Goal: Task Accomplishment & Management: Manage account settings

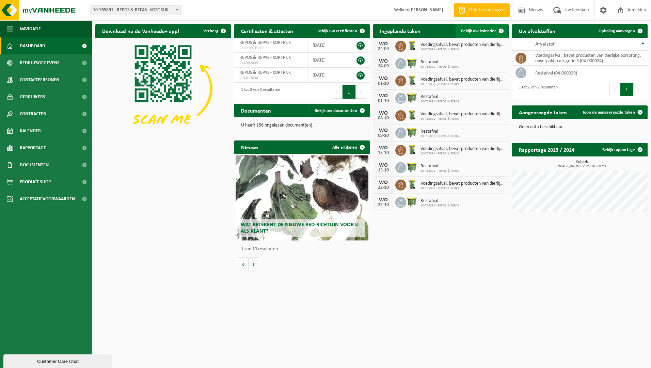
click at [473, 32] on span "Bekijk uw kalender" at bounding box center [478, 31] width 35 height 4
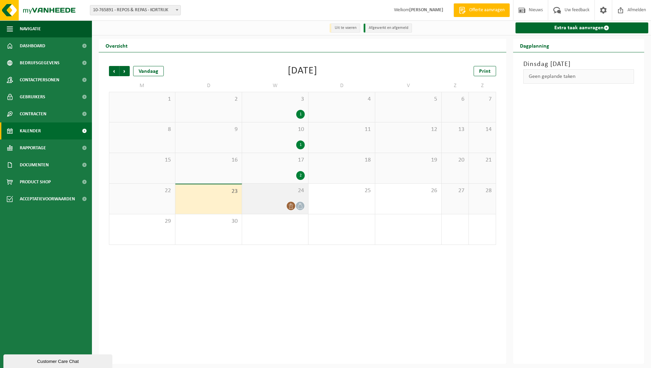
click at [299, 205] on icon at bounding box center [300, 206] width 6 height 6
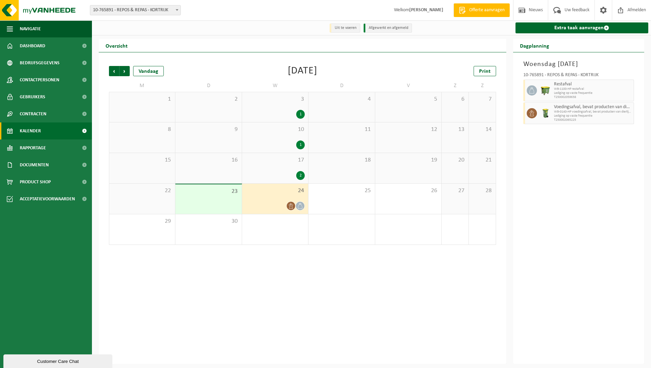
click at [624, 91] on span "WB-1100-HP restafval" at bounding box center [593, 89] width 78 height 4
click at [562, 90] on span "WB-1100-HP restafval" at bounding box center [593, 89] width 78 height 4
click at [562, 84] on span "Restafval" at bounding box center [593, 84] width 78 height 5
click at [531, 90] on icon at bounding box center [532, 90] width 6 height 6
click at [298, 205] on icon at bounding box center [300, 206] width 6 height 6
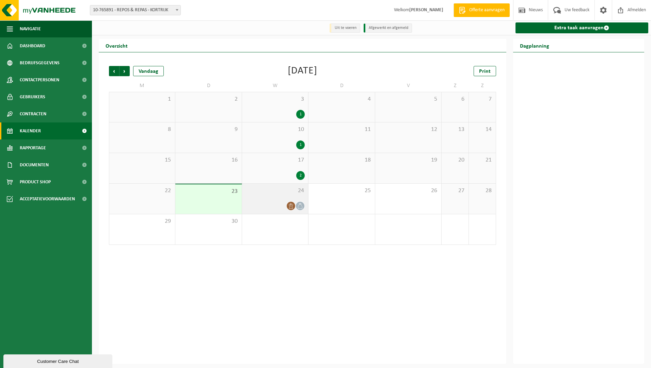
click at [298, 206] on icon at bounding box center [300, 206] width 4 height 6
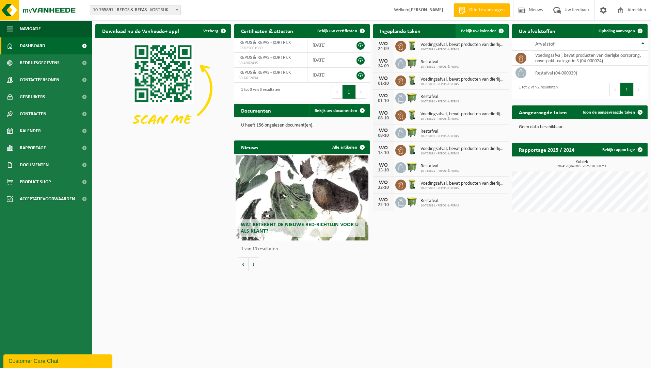
click at [482, 32] on span "Bekijk uw kalender" at bounding box center [478, 31] width 35 height 4
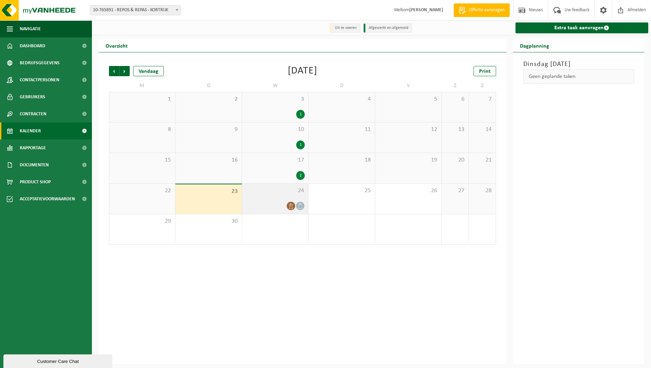
click at [299, 206] on icon at bounding box center [300, 206] width 6 height 6
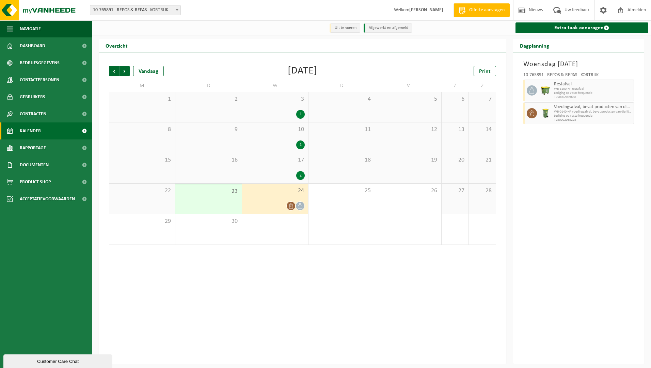
click at [533, 91] on icon at bounding box center [532, 90] width 6 height 6
drag, startPoint x: 615, startPoint y: 92, endPoint x: 599, endPoint y: 88, distance: 15.8
click at [599, 88] on span "WB-1100-HP restafval" at bounding box center [593, 89] width 78 height 4
click at [545, 90] on img at bounding box center [545, 90] width 10 height 10
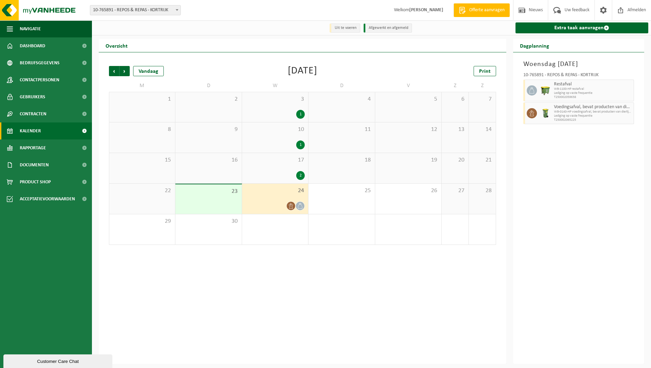
click at [523, 91] on div at bounding box center [530, 91] width 15 height 22
click at [529, 90] on icon at bounding box center [532, 90] width 6 height 6
click at [569, 27] on link "Extra taak aanvragen" at bounding box center [581, 27] width 133 height 11
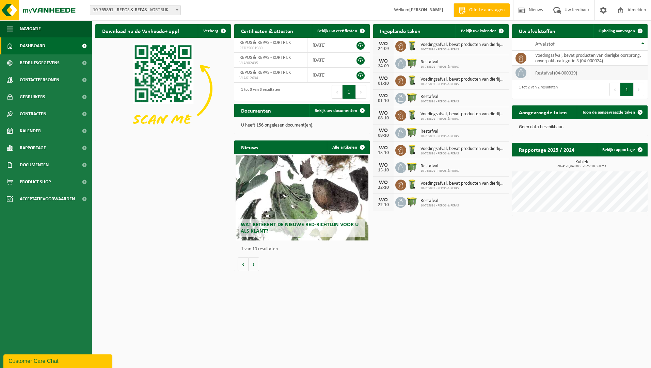
click at [521, 72] on icon at bounding box center [520, 72] width 7 height 7
drag, startPoint x: 379, startPoint y: 61, endPoint x: 432, endPoint y: 60, distance: 52.1
click at [432, 60] on span "Restafval" at bounding box center [439, 62] width 38 height 5
click at [410, 97] on img at bounding box center [412, 98] width 12 height 12
click at [483, 28] on link "Bekijk uw kalender" at bounding box center [481, 31] width 52 height 14
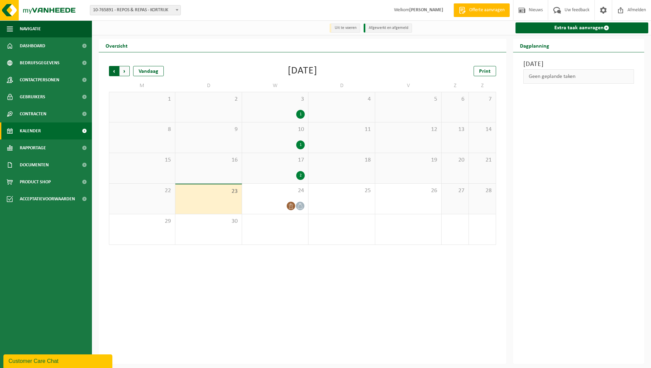
click at [124, 70] on span "Volgende" at bounding box center [124, 71] width 10 height 10
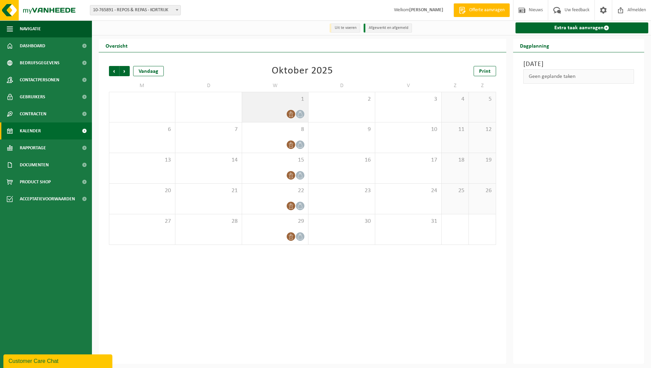
click at [300, 114] on icon at bounding box center [300, 114] width 6 height 6
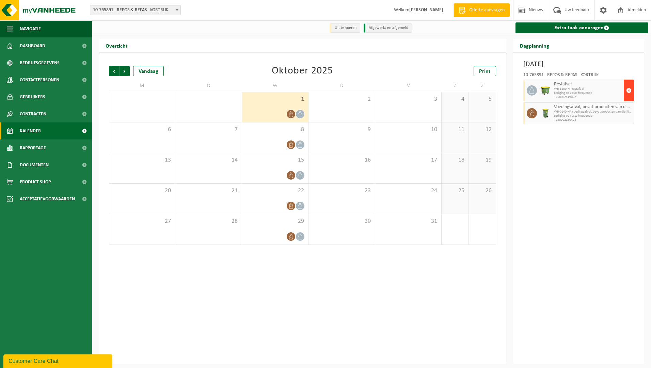
click at [629, 89] on span "button" at bounding box center [628, 91] width 5 height 14
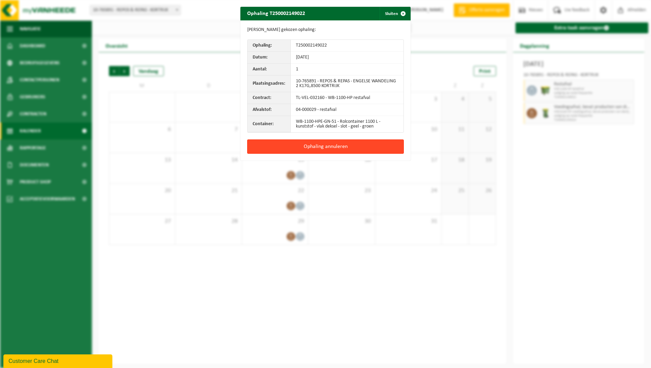
drag, startPoint x: 340, startPoint y: 144, endPoint x: 339, endPoint y: 141, distance: 3.8
click at [339, 144] on button "Ophaling annuleren" at bounding box center [325, 147] width 157 height 14
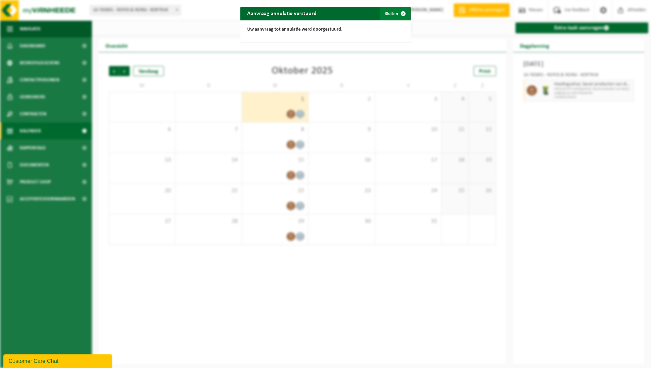
click at [401, 13] on span "button" at bounding box center [403, 14] width 14 height 14
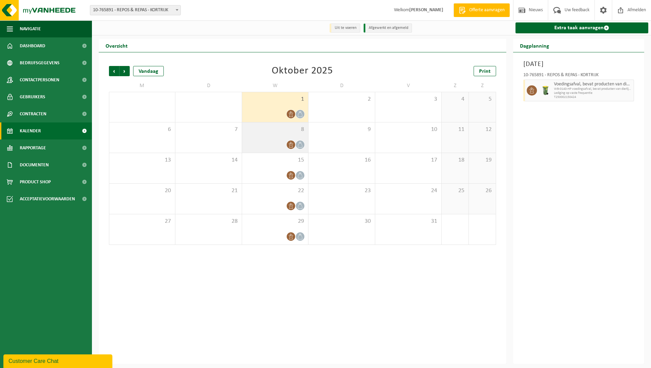
click at [300, 144] on icon at bounding box center [300, 145] width 6 height 6
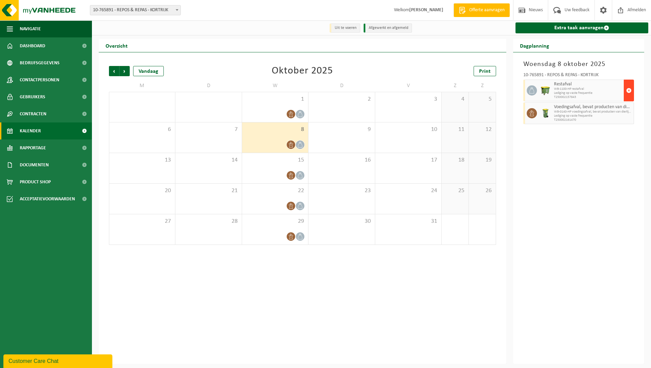
click at [627, 90] on span "button" at bounding box center [628, 91] width 5 height 14
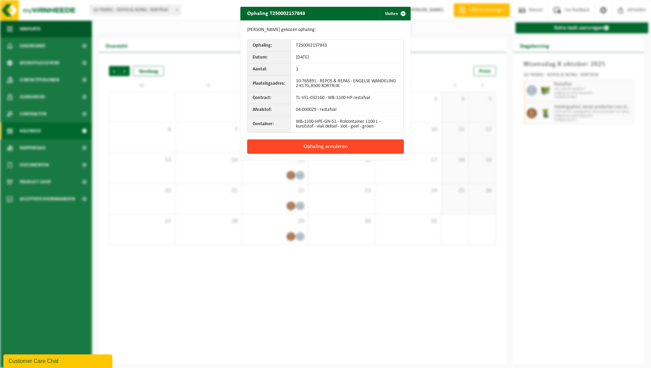
click at [338, 146] on button "Ophaling annuleren" at bounding box center [325, 147] width 157 height 14
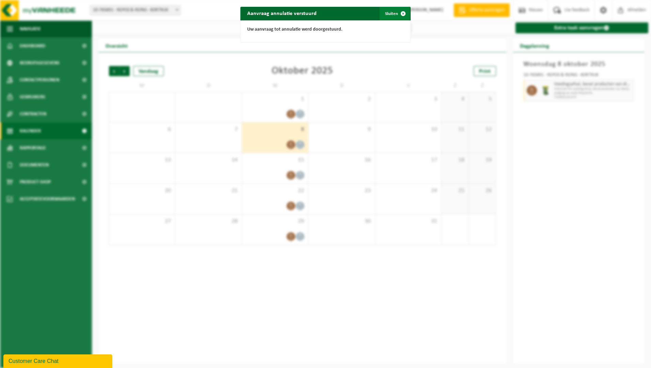
click at [401, 12] on span "button" at bounding box center [403, 14] width 14 height 14
